Goal: Information Seeking & Learning: Learn about a topic

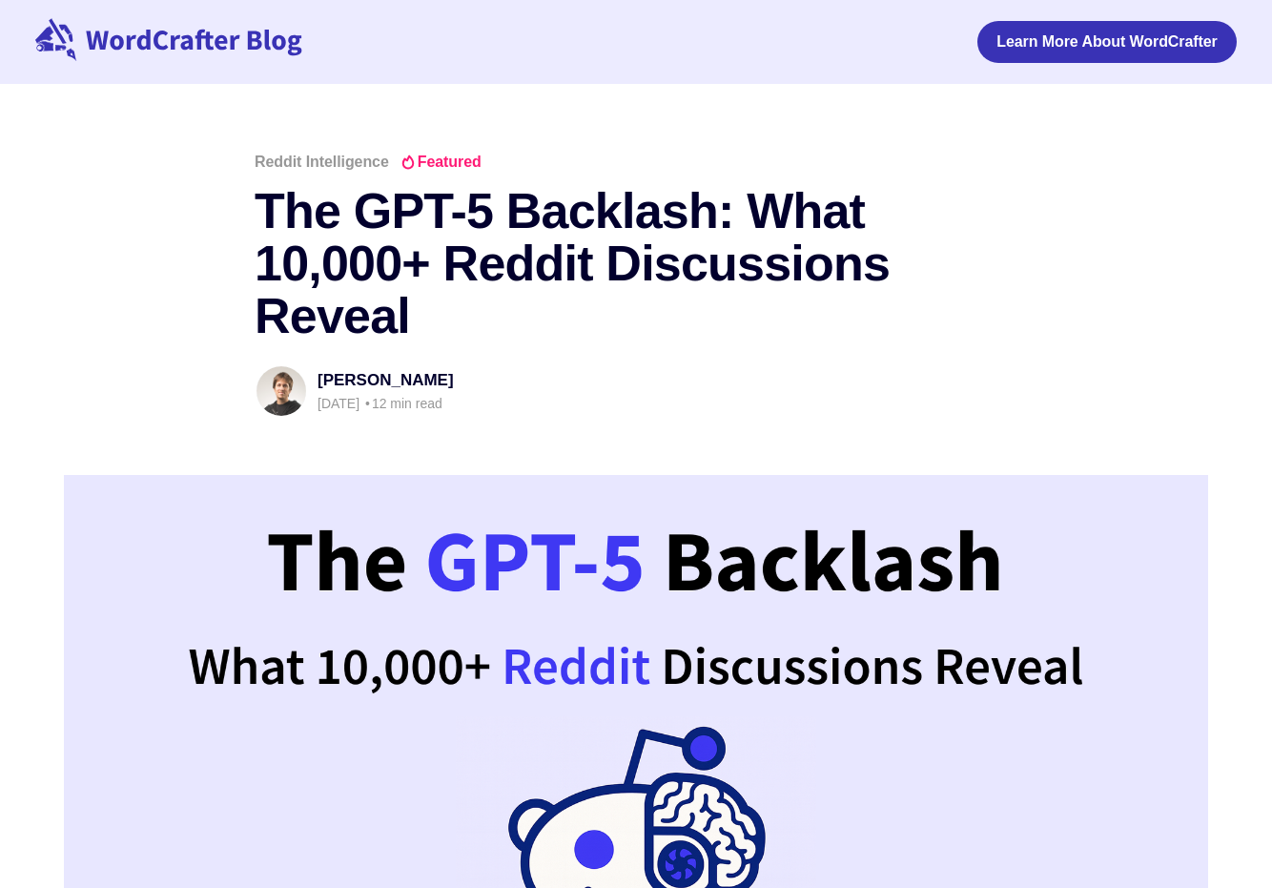
click at [160, 36] on icon at bounding box center [168, 39] width 267 height 43
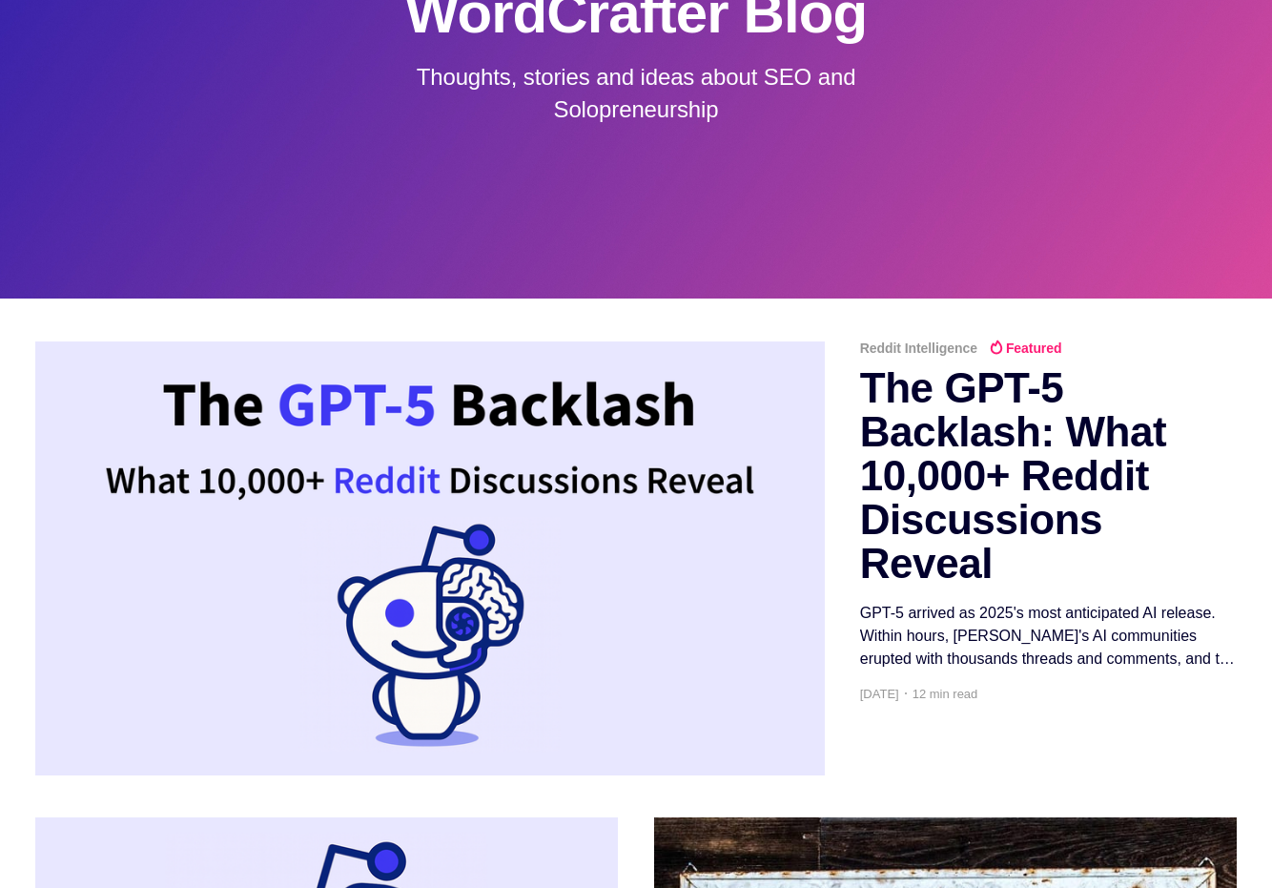
scroll to position [127, 0]
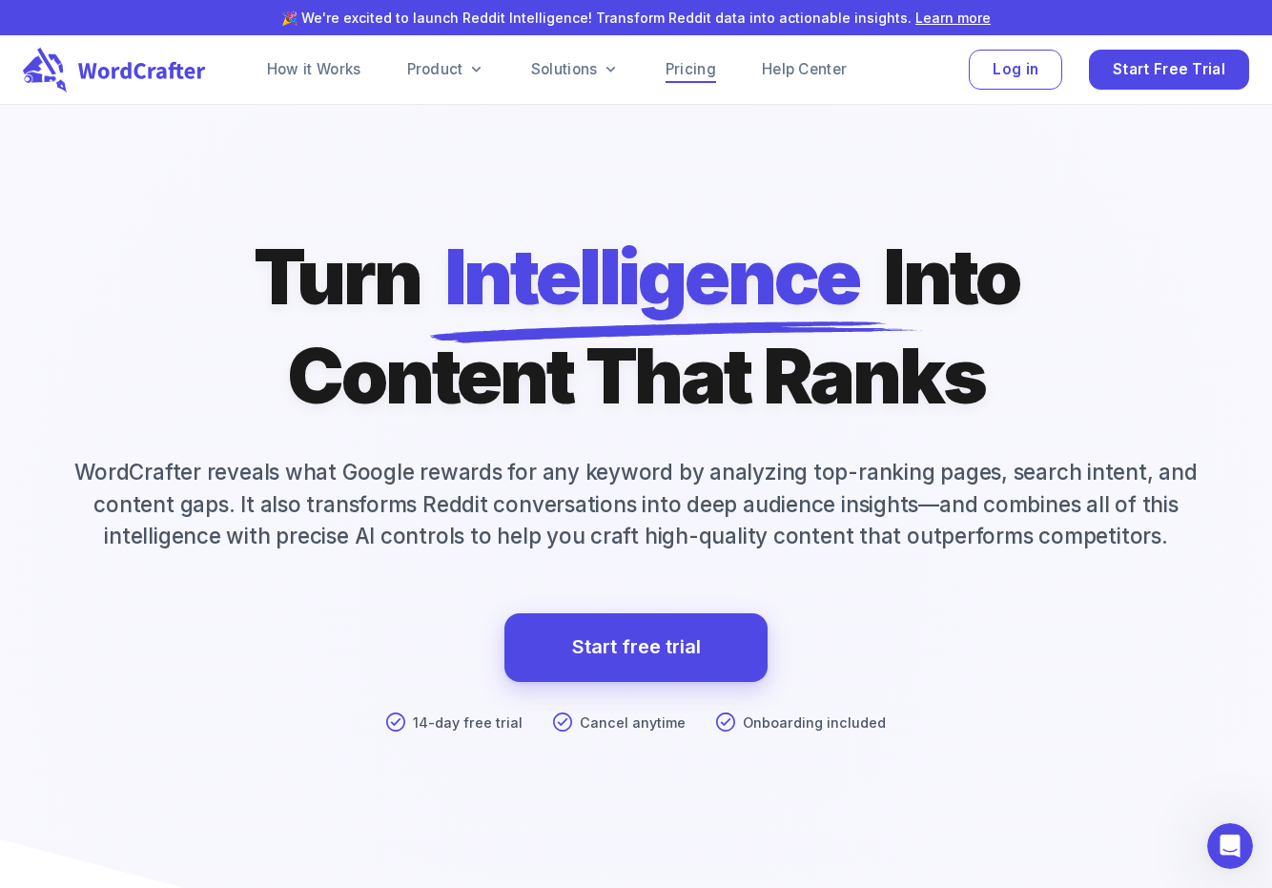
click at [693, 71] on link "Pricing" at bounding box center [691, 69] width 51 height 23
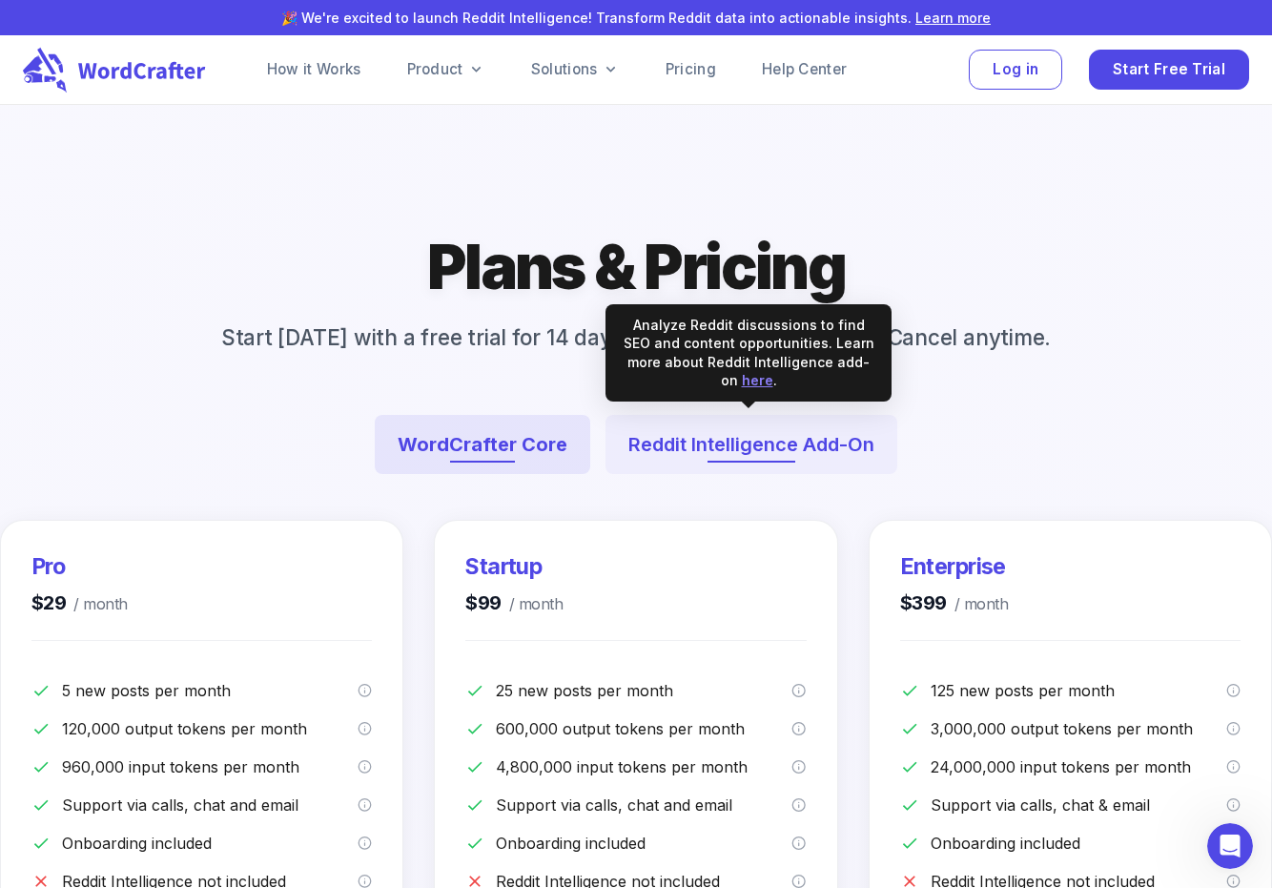
click at [737, 448] on button "Reddit Intelligence Add-On" at bounding box center [752, 444] width 292 height 59
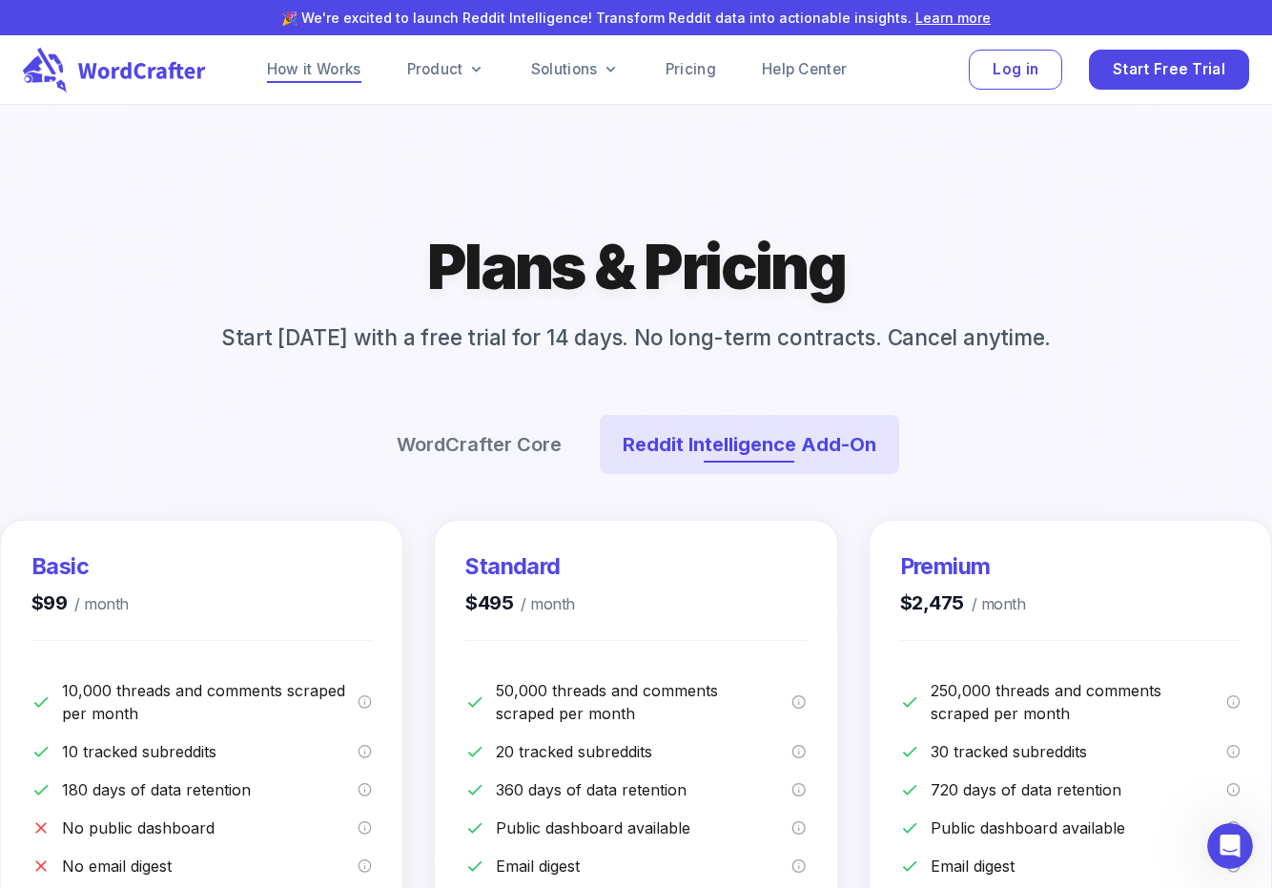
click at [335, 69] on link "How it Works" at bounding box center [314, 69] width 94 height 23
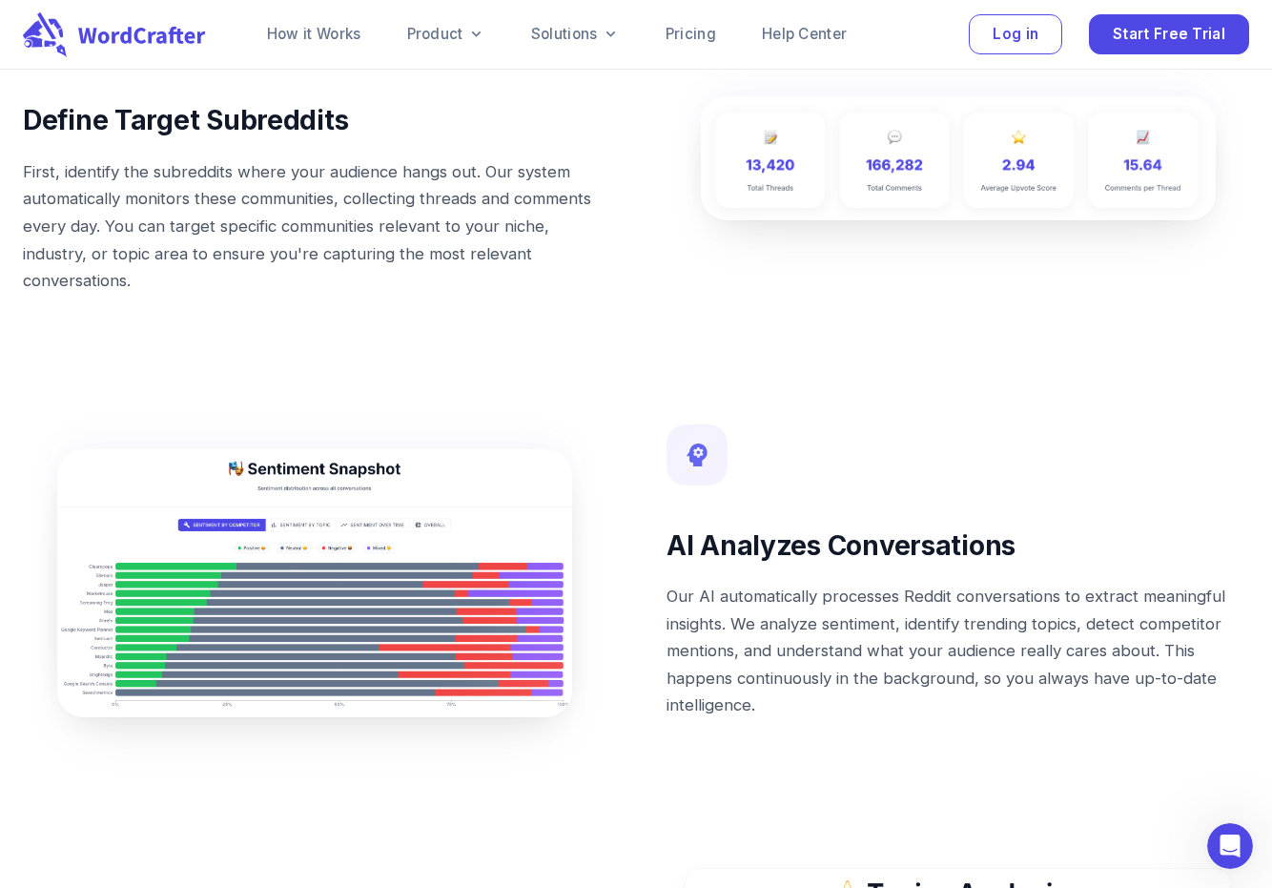
scroll to position [4458, 0]
